Goal: Obtain resource: Download file/media

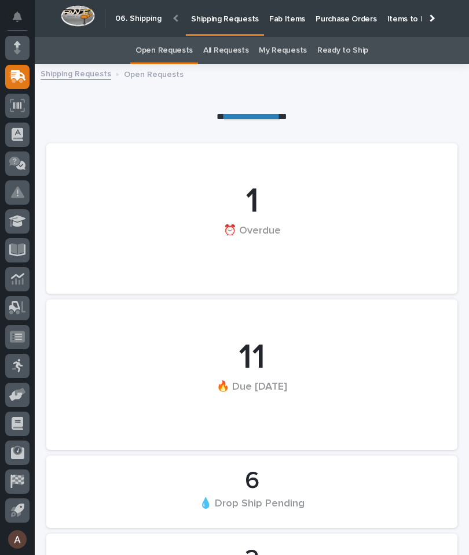
click at [279, 13] on p "Fab Items" at bounding box center [287, 12] width 36 height 24
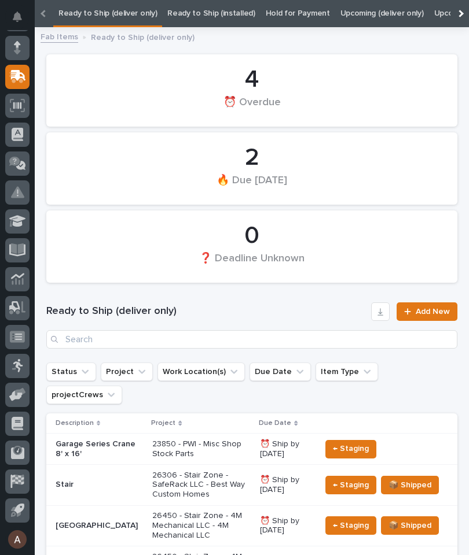
click at [462, 10] on div at bounding box center [459, 13] width 19 height 27
click at [440, 18] on link "All" at bounding box center [444, 13] width 8 height 27
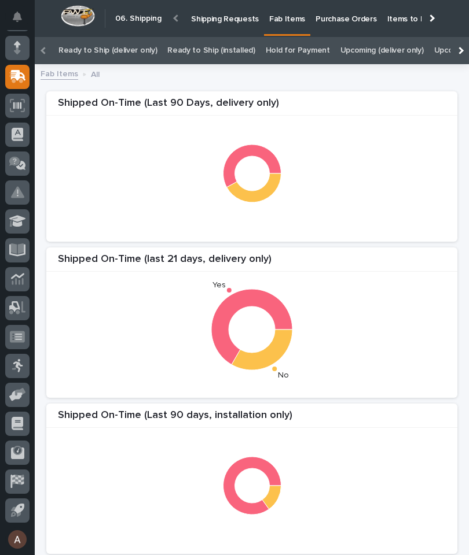
click at [464, 57] on div at bounding box center [459, 50] width 19 height 27
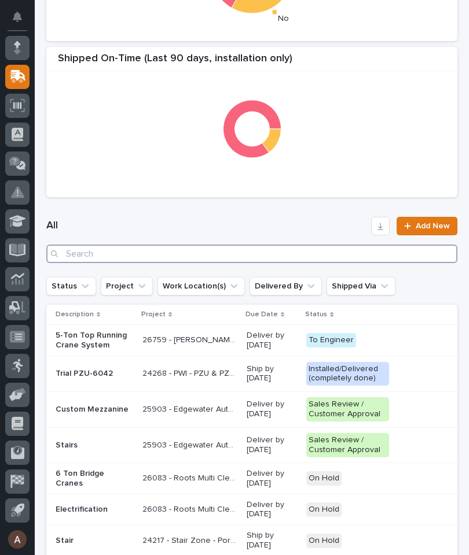
click at [340, 253] on input "Search" at bounding box center [251, 254] width 411 height 19
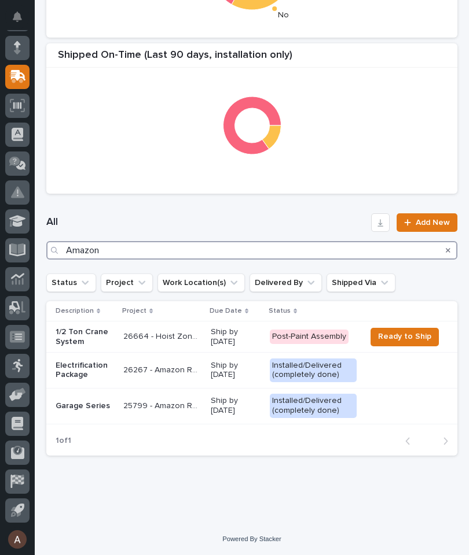
type input "Amazon"
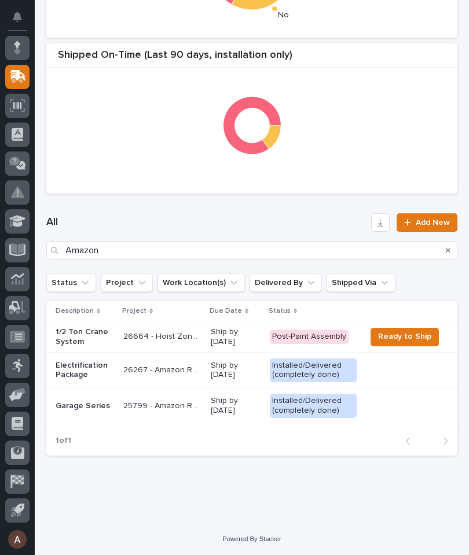
click at [315, 219] on h1 "All" at bounding box center [206, 223] width 320 height 14
click at [87, 335] on p "1/2 Ton Crane System" at bounding box center [85, 337] width 58 height 20
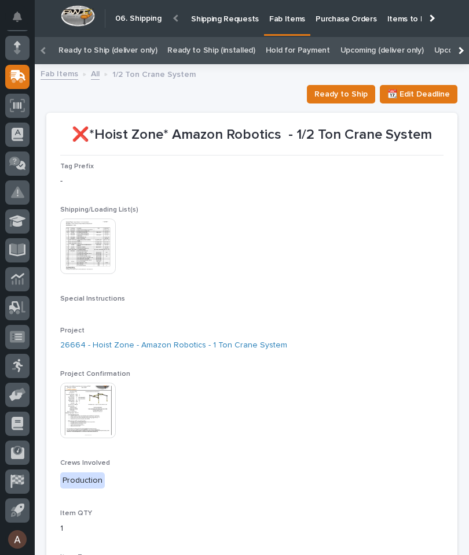
click at [341, 95] on span "Ready to Ship" at bounding box center [340, 94] width 53 height 14
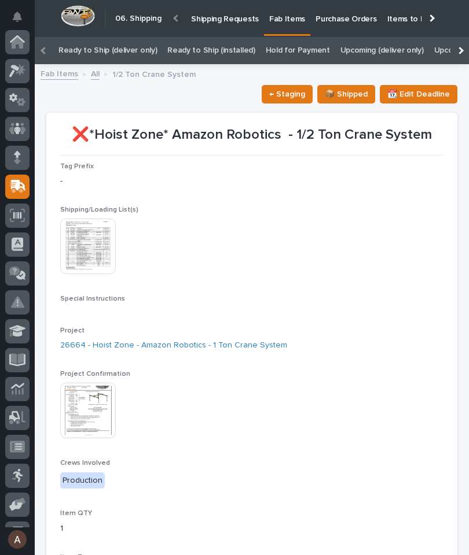
click at [18, 65] on icon at bounding box center [17, 70] width 17 height 13
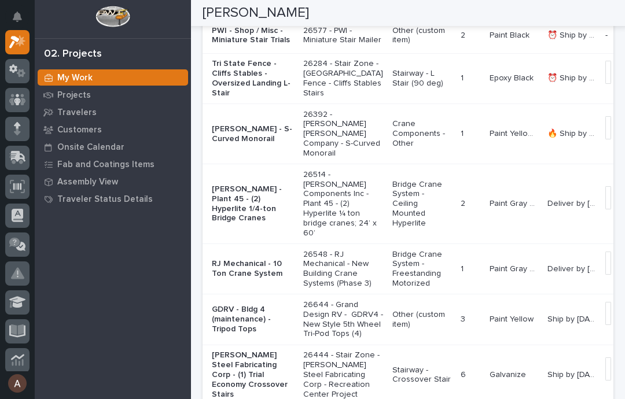
scroll to position [377, 0]
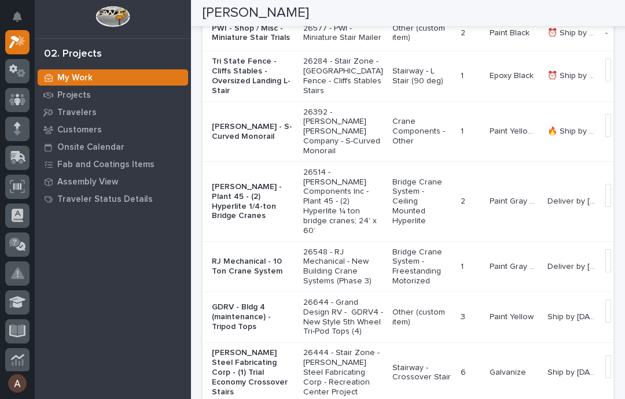
click at [228, 221] on p "[PERSON_NAME] - Plant 45 - (2) Hyperlite 1/4-ton Bridge Cranes" at bounding box center [253, 201] width 82 height 39
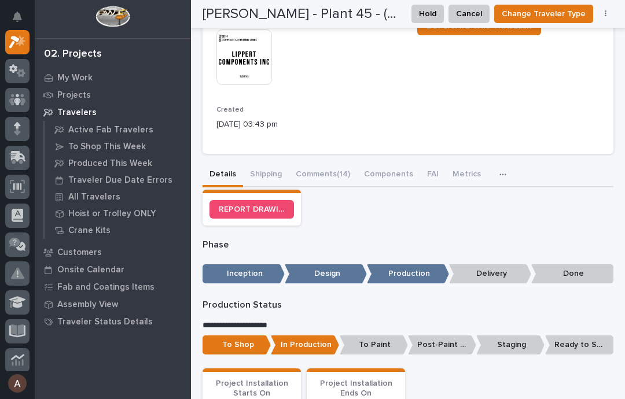
scroll to position [244, 0]
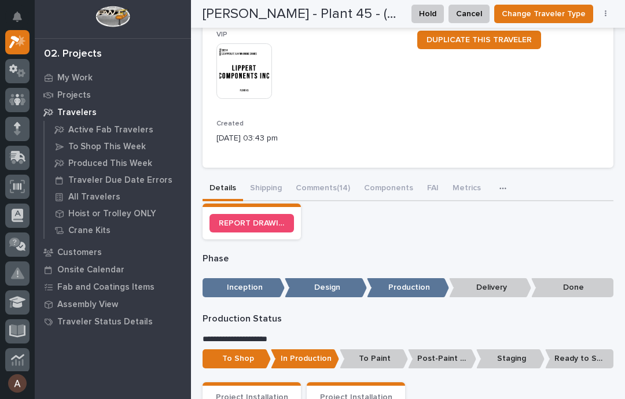
click at [267, 177] on button "Shipping" at bounding box center [266, 189] width 46 height 24
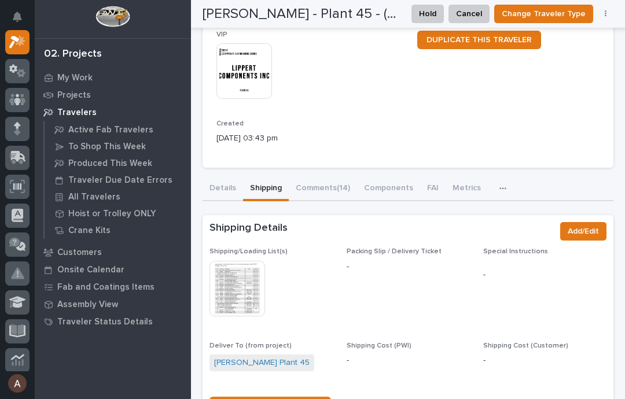
click at [237, 261] on img at bounding box center [237, 289] width 56 height 56
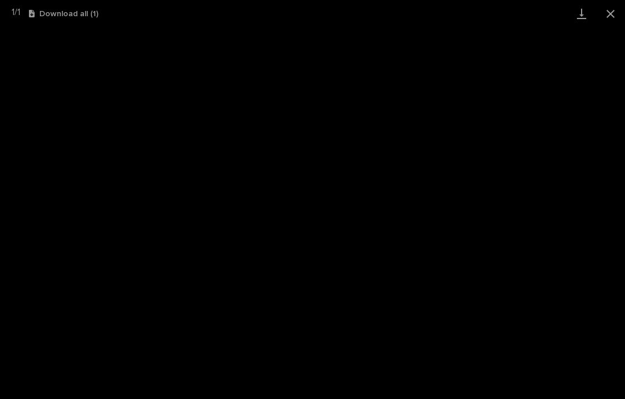
click at [468, 10] on link "Download" at bounding box center [581, 13] width 29 height 27
click at [468, 16] on button "Close gallery" at bounding box center [610, 13] width 29 height 27
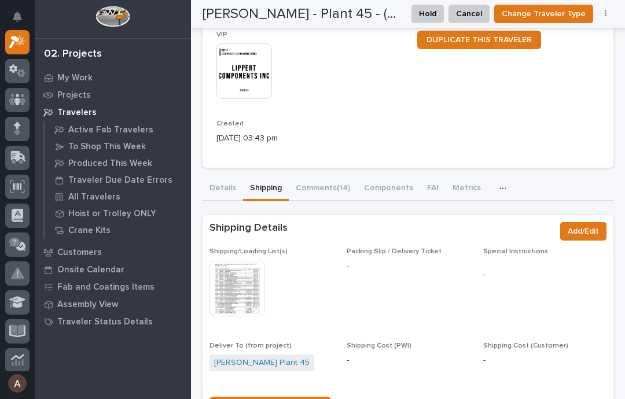
click at [250, 53] on img at bounding box center [244, 71] width 56 height 56
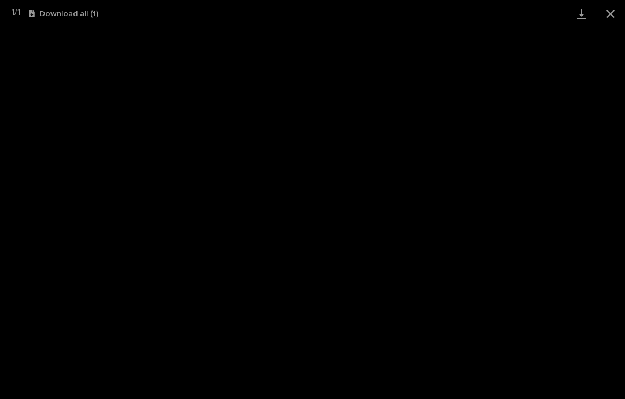
click at [468, 17] on link "Download" at bounding box center [581, 13] width 29 height 27
click at [468, 16] on button "Close gallery" at bounding box center [610, 13] width 29 height 27
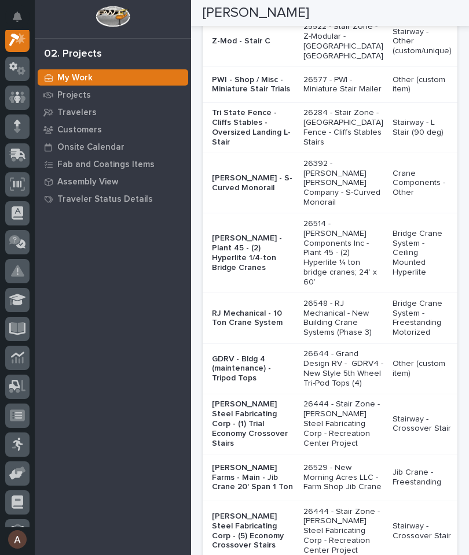
click at [236, 329] on p "RJ Mechanical - 10 Ton Crane System" at bounding box center [253, 319] width 82 height 20
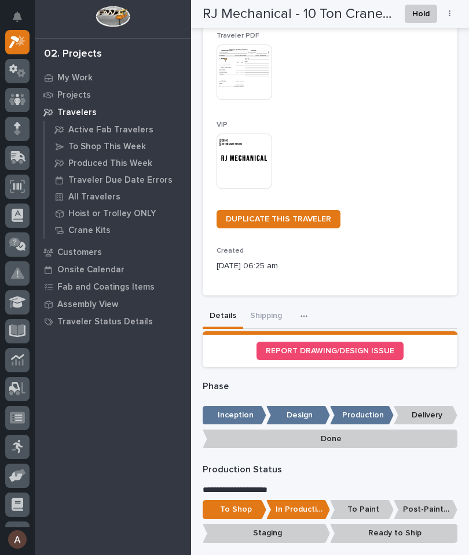
scroll to position [233, 0]
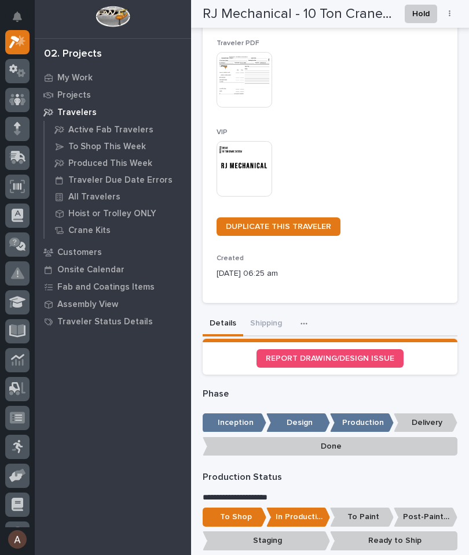
click at [268, 312] on button "Shipping" at bounding box center [266, 324] width 46 height 24
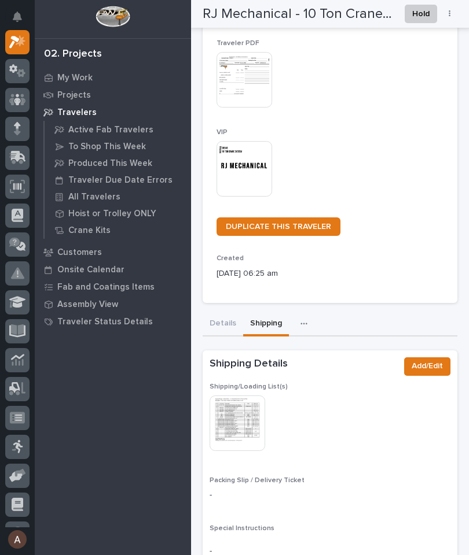
scroll to position [248, 0]
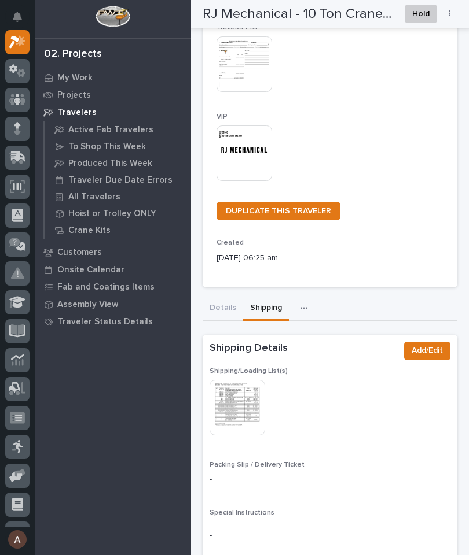
click at [242, 384] on img at bounding box center [237, 408] width 56 height 56
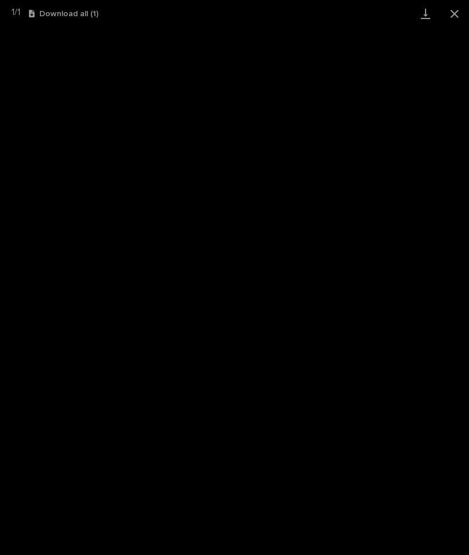
click at [424, 13] on link "Download" at bounding box center [425, 13] width 29 height 27
click at [453, 10] on button "Close gallery" at bounding box center [454, 13] width 29 height 27
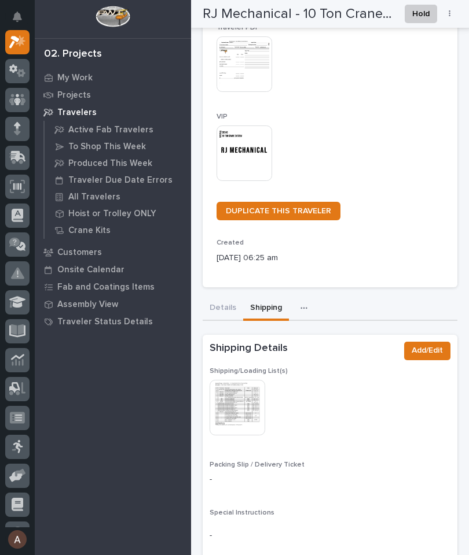
click at [253, 145] on img at bounding box center [244, 154] width 56 height 56
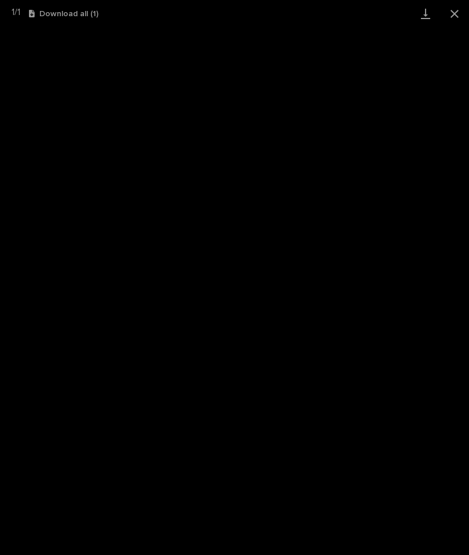
click at [422, 14] on link "Download" at bounding box center [425, 13] width 29 height 27
click at [459, 12] on button "Close gallery" at bounding box center [454, 13] width 29 height 27
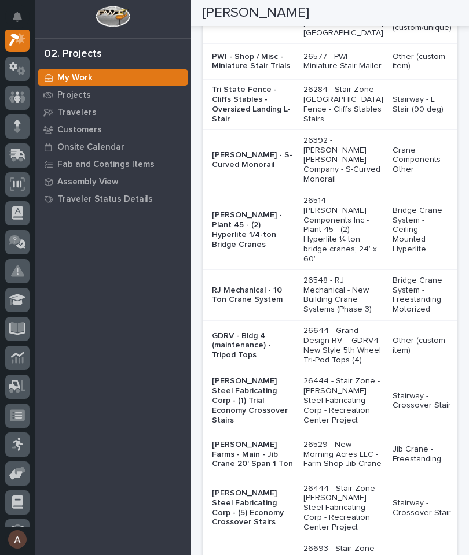
scroll to position [360, 0]
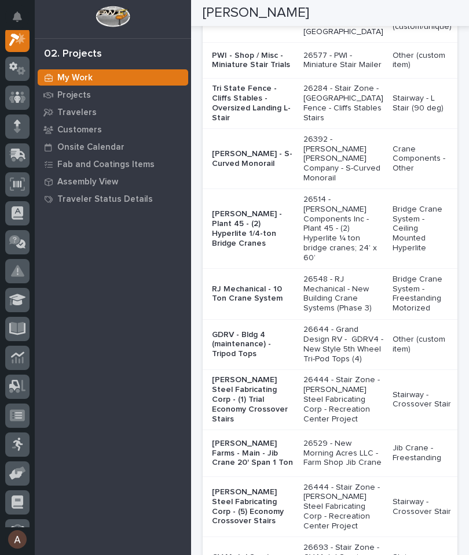
click at [234, 248] on p "[PERSON_NAME] - Plant 45 - (2) Hyperlite 1/4-ton Bridge Cranes" at bounding box center [253, 228] width 82 height 39
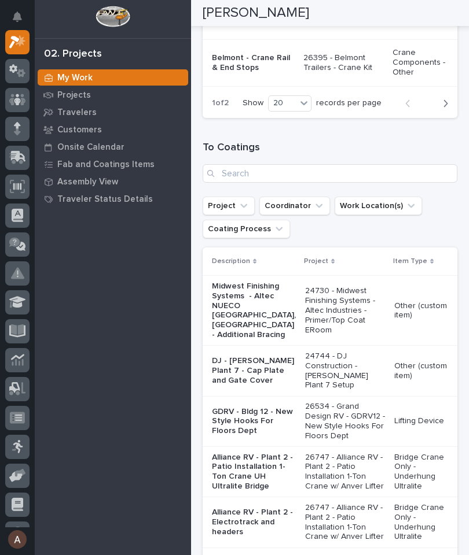
scroll to position [1247, 0]
